Goal: Information Seeking & Learning: Learn about a topic

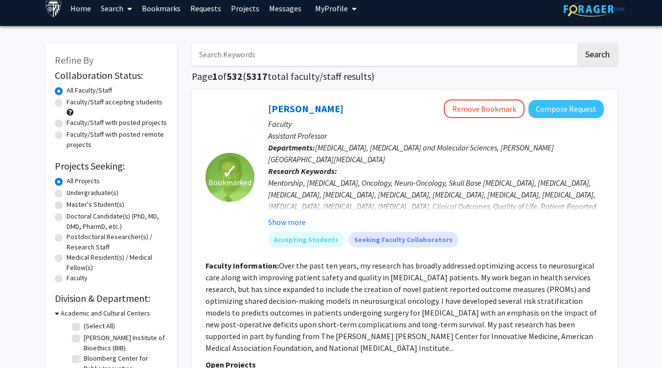
scroll to position [8, 0]
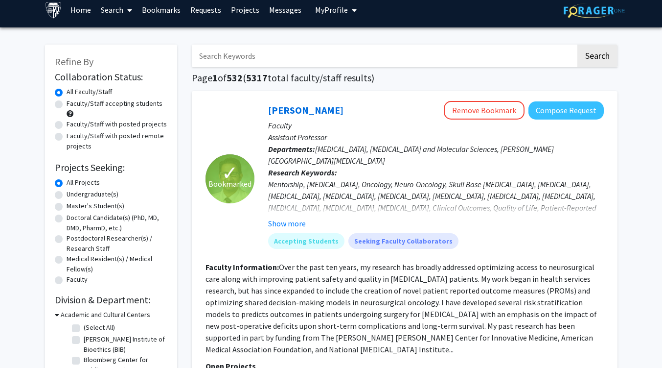
click at [67, 107] on label "Faculty/Staff accepting students" at bounding box center [115, 103] width 96 height 10
click at [67, 105] on input "Faculty/Staff accepting students" at bounding box center [70, 101] width 6 height 6
radio input "true"
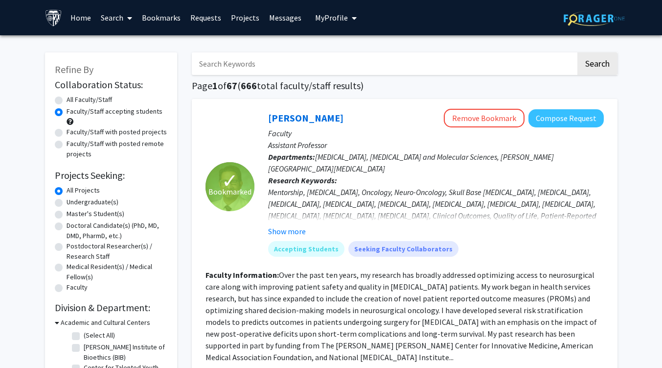
click at [65, 201] on div "Undergraduate(s)" at bounding box center [111, 203] width 113 height 12
click at [67, 204] on label "Undergraduate(s)" at bounding box center [93, 202] width 52 height 10
click at [67, 203] on input "Undergraduate(s)" at bounding box center [70, 200] width 6 height 6
radio input "true"
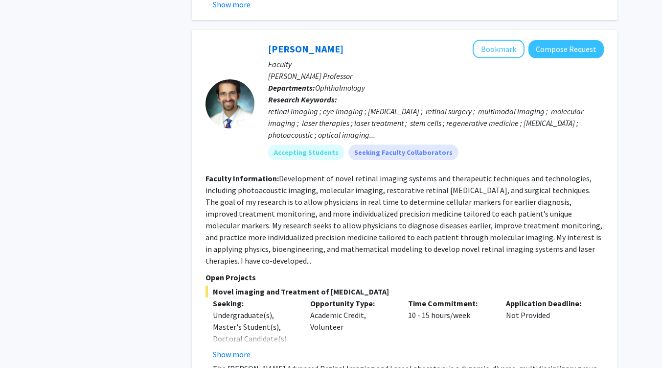
scroll to position [4148, 0]
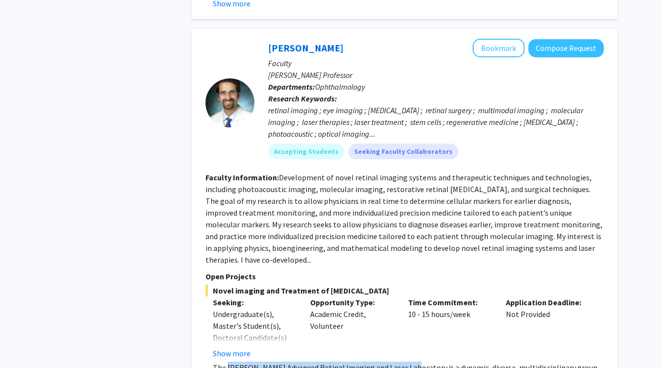
drag, startPoint x: 227, startPoint y: 275, endPoint x: 404, endPoint y: 273, distance: 177.2
copy p "[PERSON_NAME] Advanced Retinal Imaging and Laser Laboratory"
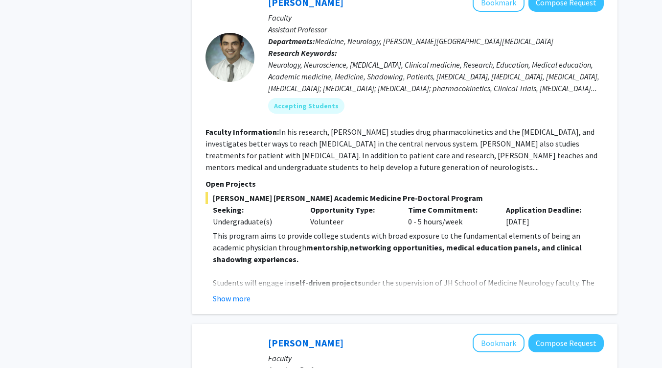
scroll to position [491, 0]
click at [227, 292] on button "Show more" at bounding box center [232, 298] width 38 height 12
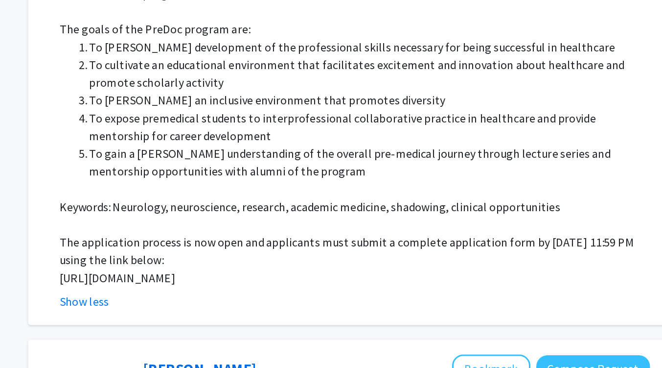
scroll to position [877, 0]
drag, startPoint x: 253, startPoint y: 296, endPoint x: 209, endPoint y: 287, distance: 45.0
click at [209, 287] on fg-read-more "This program aims to provide college students with broad exposure to the fundam…" at bounding box center [405, 87] width 398 height 486
copy p "[URL][DOMAIN_NAME]"
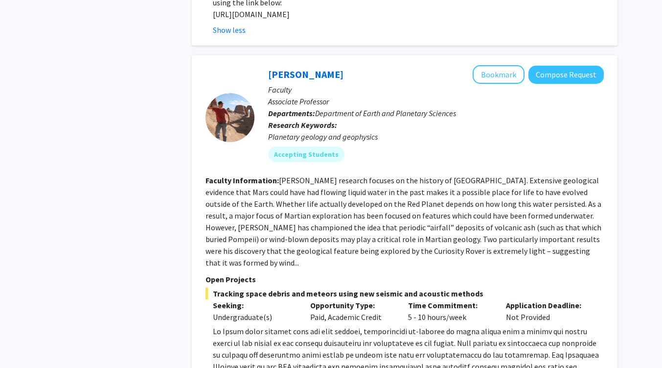
scroll to position [1296, 0]
